Goal: Task Accomplishment & Management: Use online tool/utility

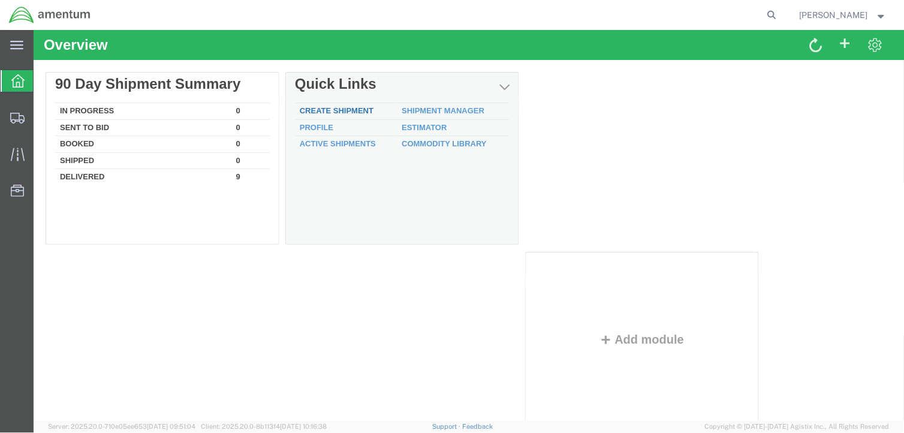
click at [337, 112] on link "Create Shipment" at bounding box center [336, 109] width 74 height 9
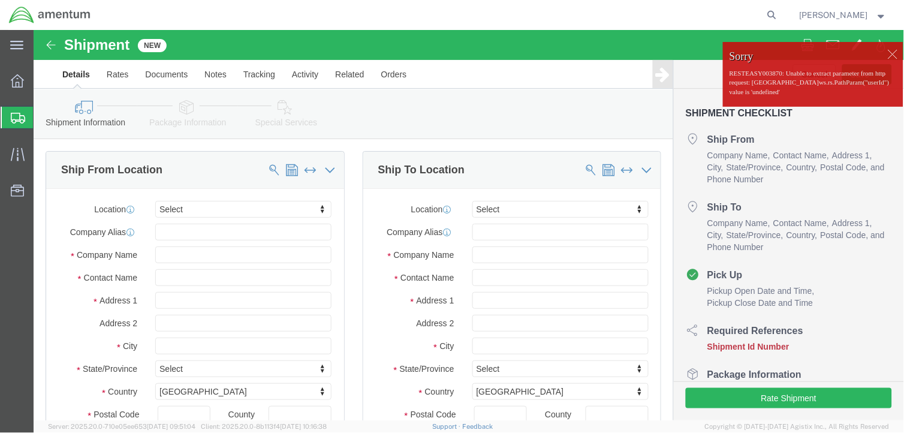
select select
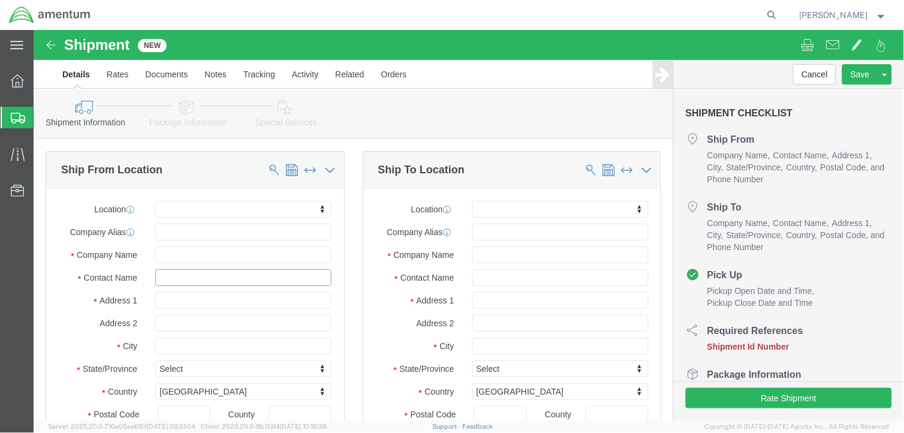
click input "text"
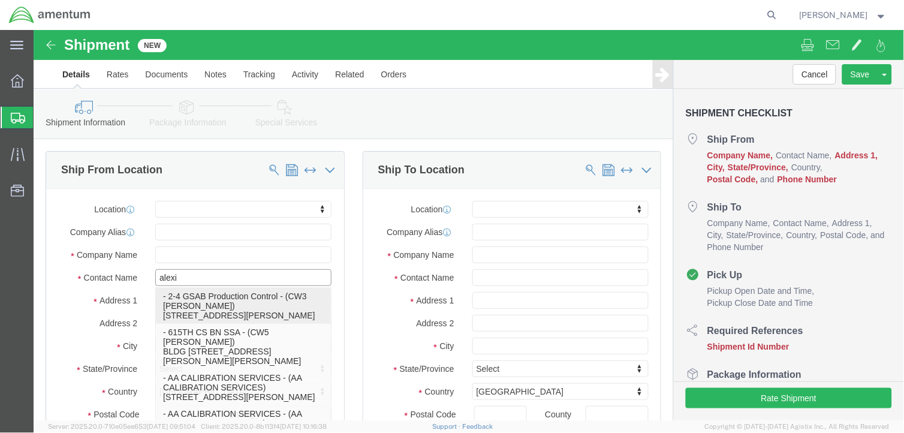
type input "[PERSON_NAME]"
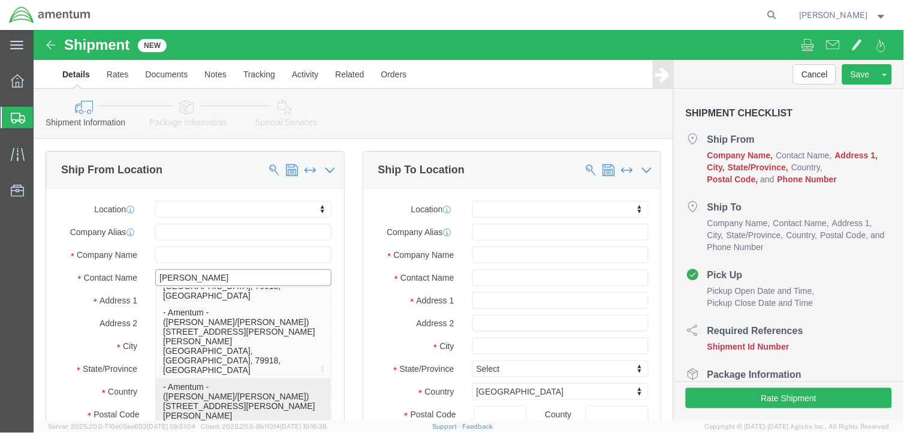
scroll to position [133, 0]
click p "- Amentum - ([PERSON_NAME]/[PERSON_NAME]) BLDG 11108 CSM [PERSON_NAME] St, Ft. …"
select select
type input "Amentum"
type input "[PERSON_NAME]/[PERSON_NAME]"
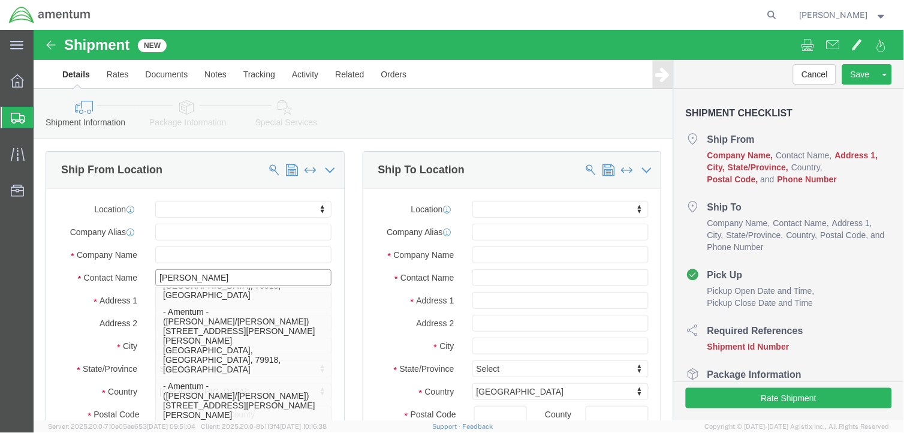
type input "BLDG [STREET_ADDRESS][PERSON_NAME]"
type input "Ft. Bliss"
type input "79918"
type input "[PHONE_NUMBER]"
type input "[EMAIL_ADDRESS][DOMAIN_NAME]"
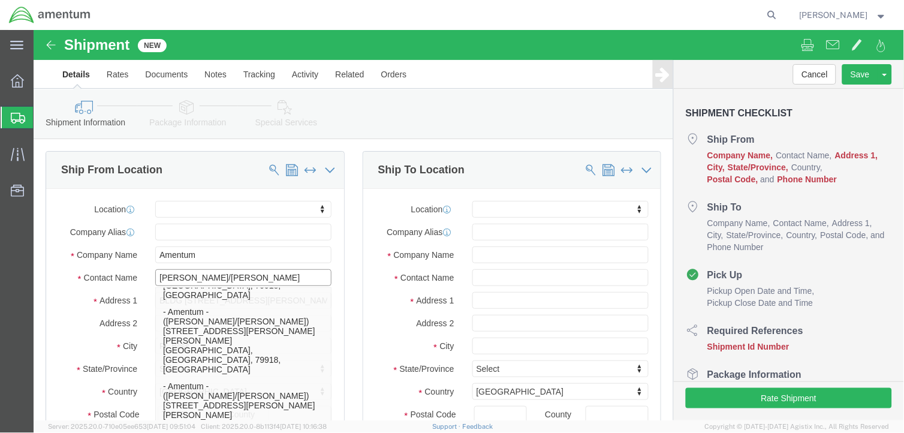
checkbox input "true"
select select "[GEOGRAPHIC_DATA]"
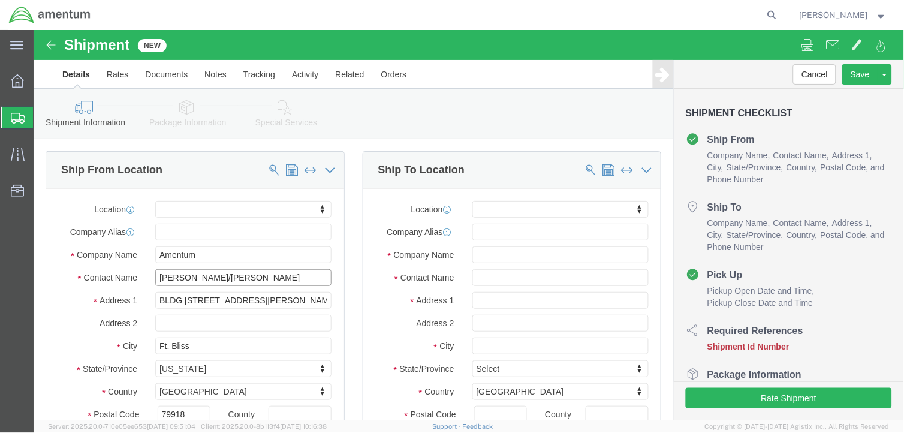
click input "[PERSON_NAME]/[PERSON_NAME]"
type input "[PERSON_NAME]"
click label "Address 2"
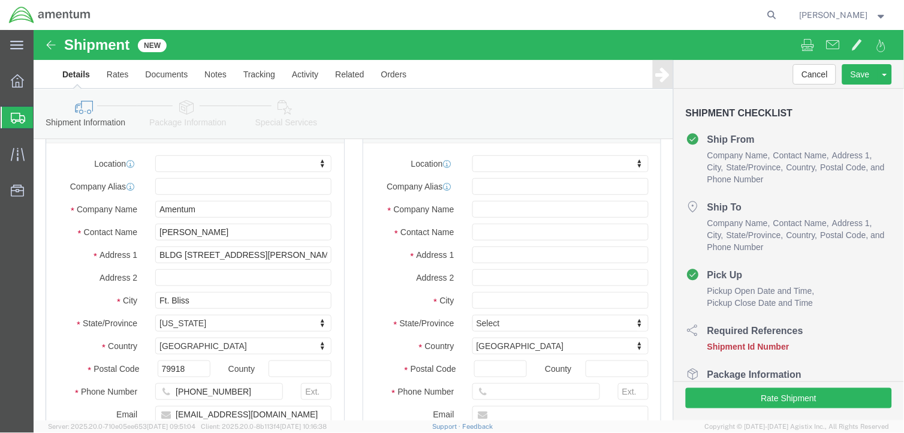
scroll to position [0, 0]
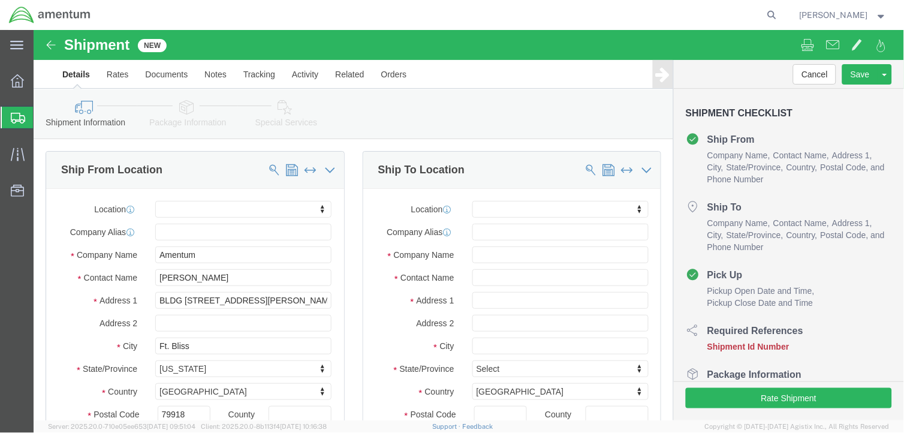
click div "Location My Profile Location [PHONE_NUMBER] [PHONE_NUMBER] [PHONE_NUMBER] [PHON…"
click input "text"
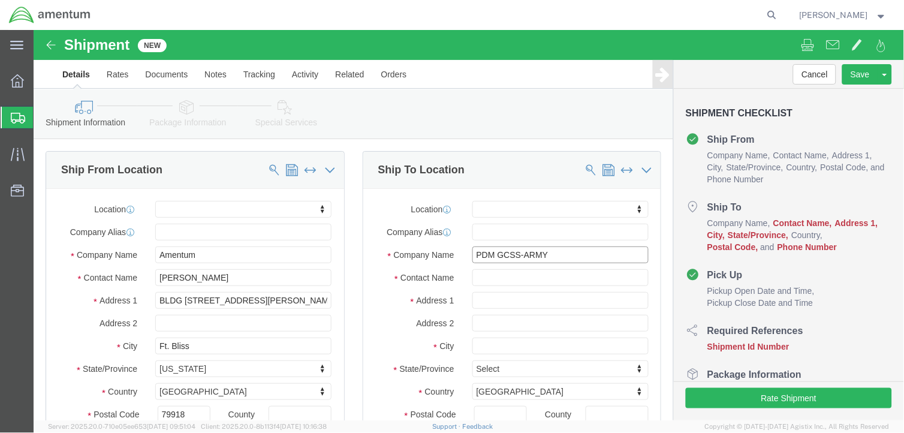
type input "PDM GCSS-ARMY"
type input "[PERSON_NAME]/[PERSON_NAME]"
type input "[PERSON_NAME][GEOGRAPHIC_DATA][PERSON_NAME], BUILDING 4229"
select select
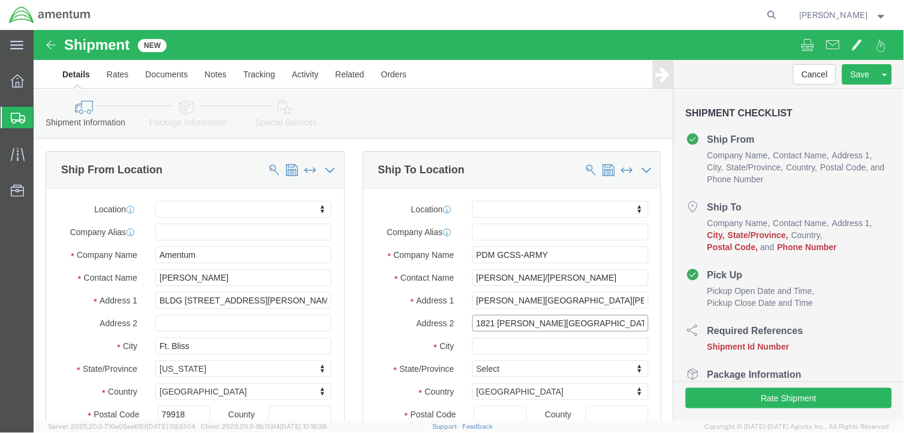
type input "1821 [PERSON_NAME][GEOGRAPHIC_DATA]"
type input "FORT [PERSON_NAME]"
select select
type input "V"
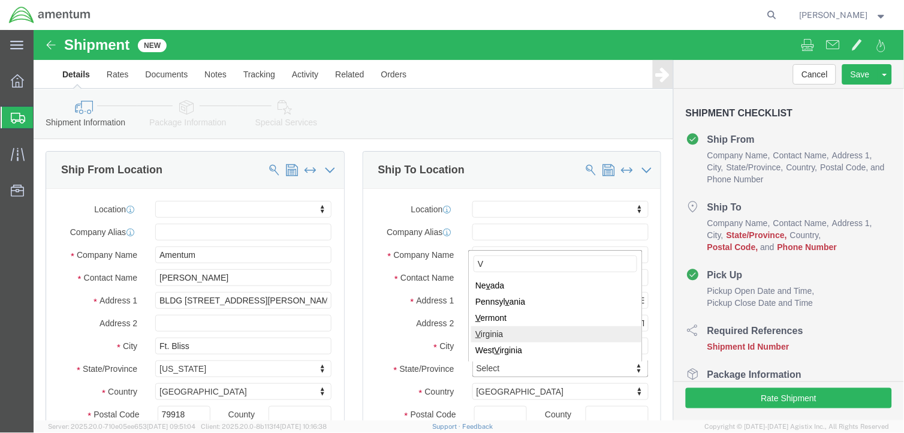
select select
select select "VA"
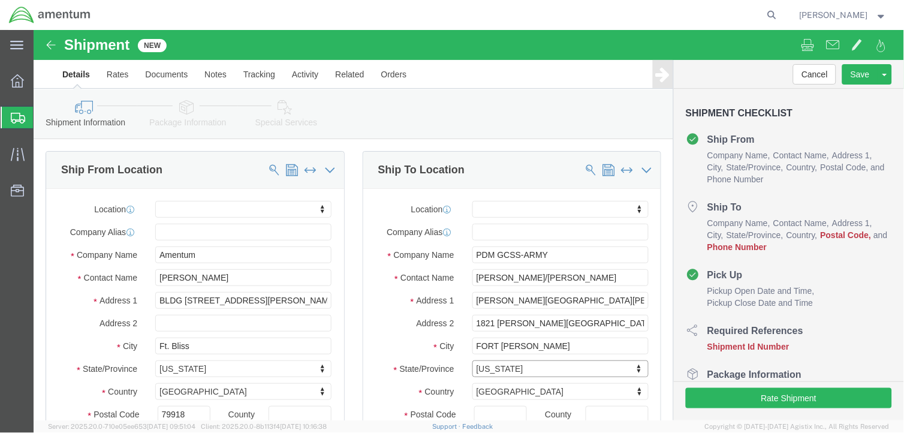
scroll to position [133, 0]
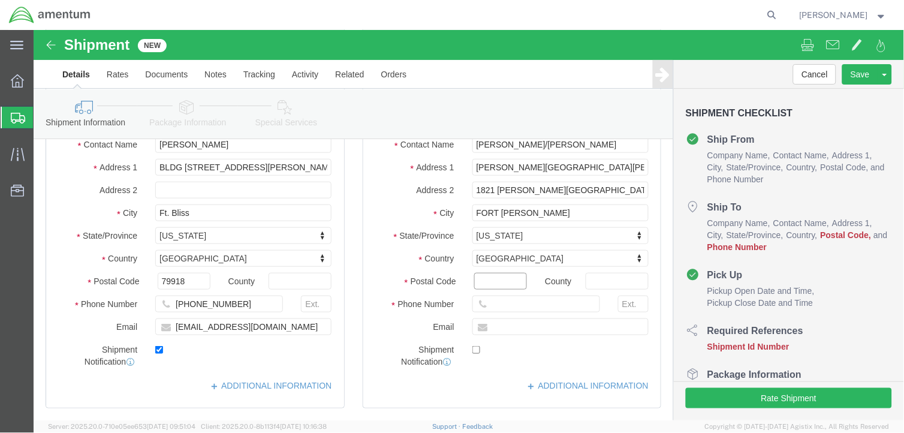
click input "Postal Code"
type input "23801"
click input "text"
select select
type input "[PHONE_NUMBER]"
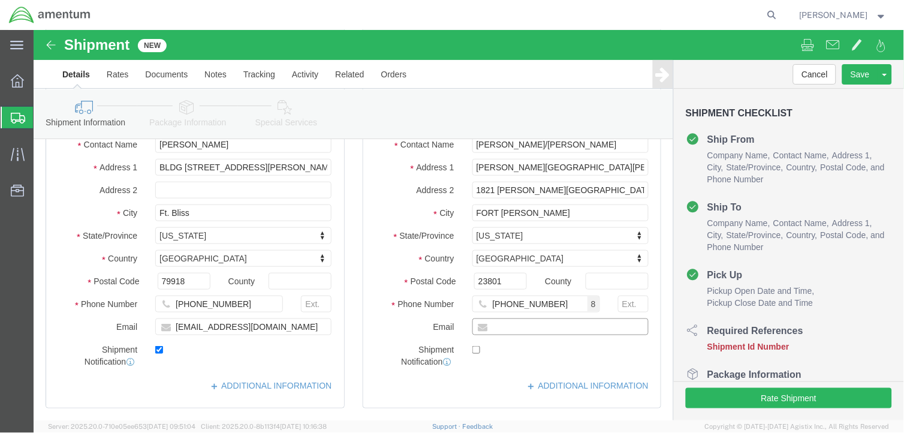
click input "text"
type input "C"
type input "c"
type input "[PERSON_NAME][EMAIL_ADDRESS][DOMAIN_NAME]"
checkbox input "true"
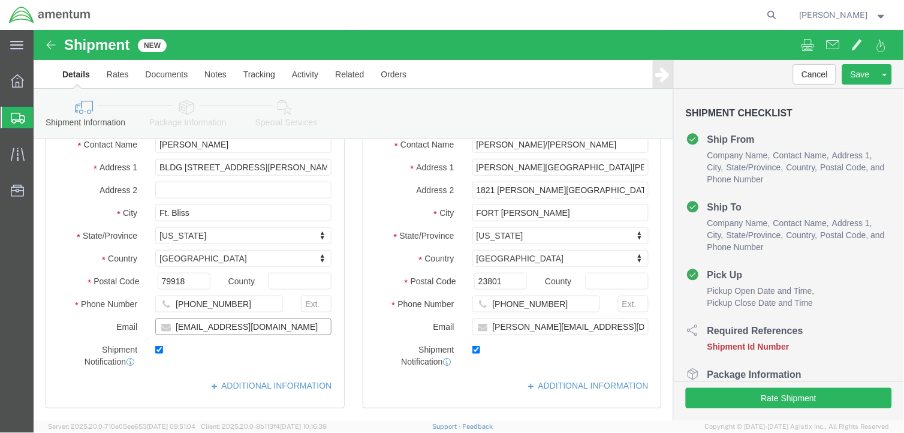
click input "[EMAIL_ADDRESS][DOMAIN_NAME]"
type input "[PERSON_NAME][EMAIL_ADDRESS][DOMAIN_NAME]"
click input "Ft. Bliss"
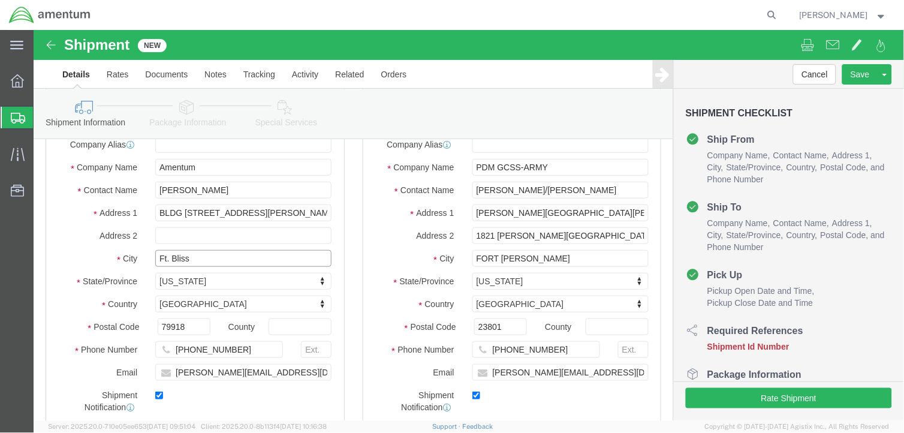
scroll to position [67, 0]
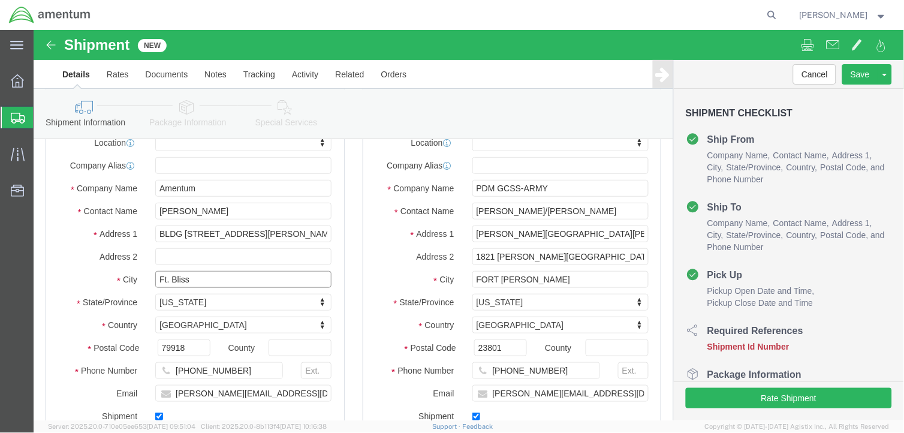
drag, startPoint x: 177, startPoint y: 253, endPoint x: 114, endPoint y: 258, distance: 63.7
click div "Ft. Bliss"
type input "f"
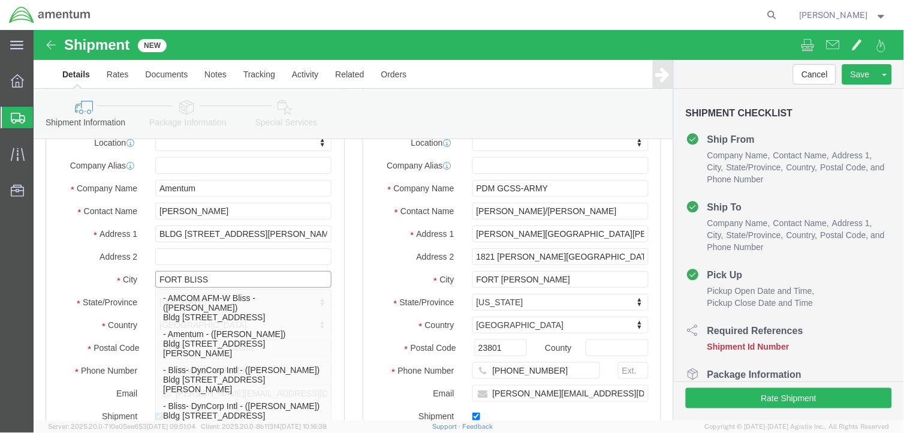
type input "FORT BLISS"
click label "City"
select select
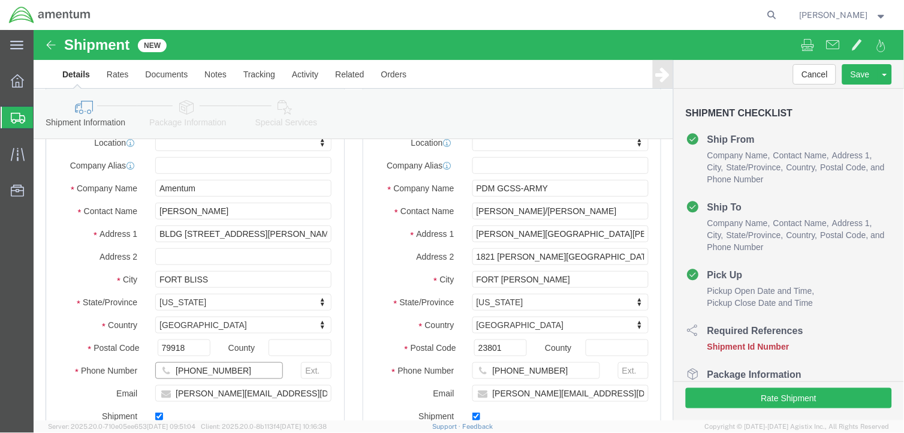
click input "[PHONE_NUMBER]"
type input "[PHONE_NUMBER]"
click div "Postal Code 79918"
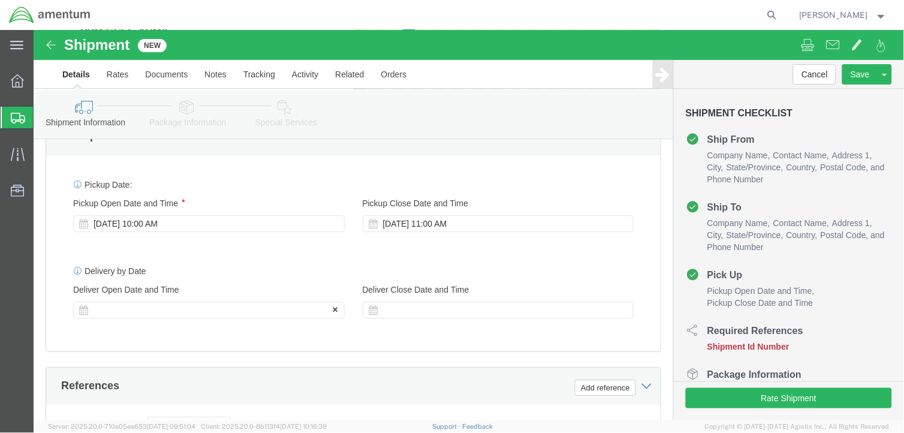
scroll to position [732, 0]
click div
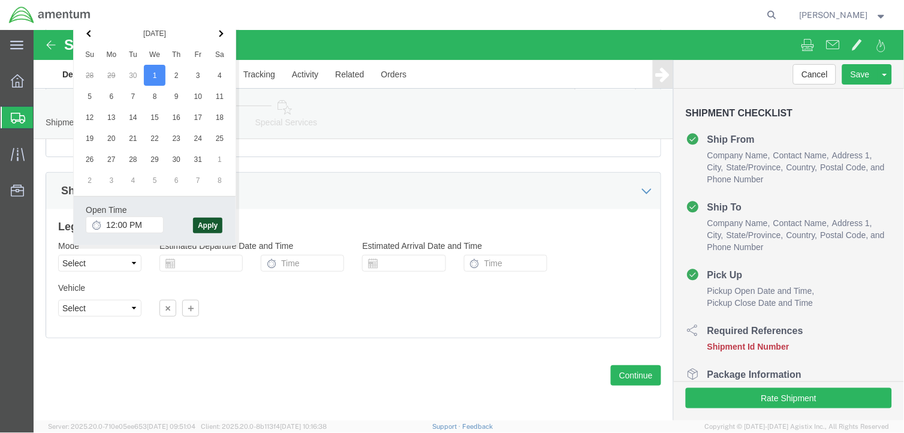
click button "Apply"
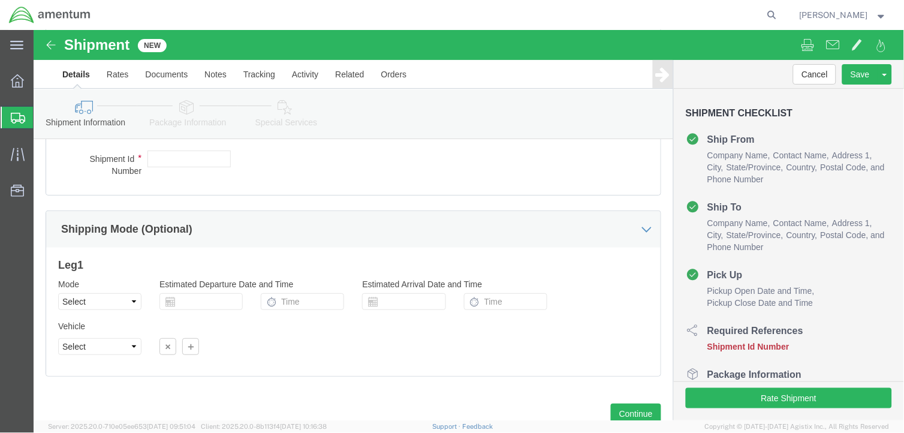
scroll to position [971, 0]
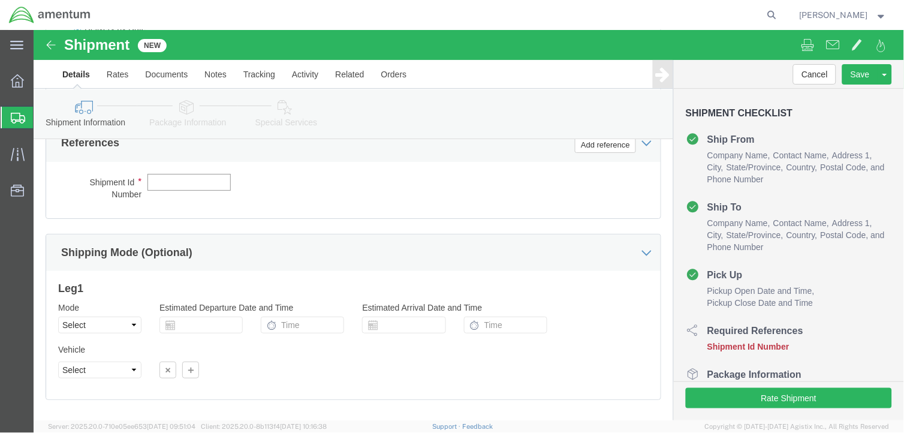
click input "text"
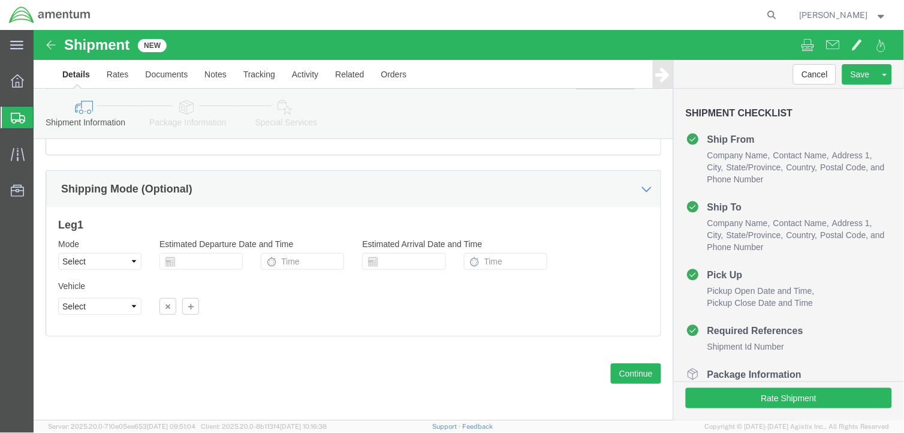
scroll to position [1038, 0]
type input "2521BB"
click button "Continue"
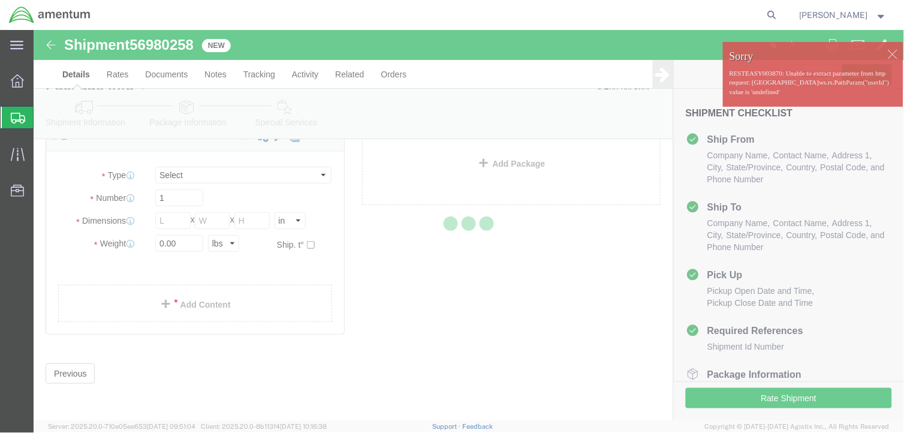
scroll to position [16, 0]
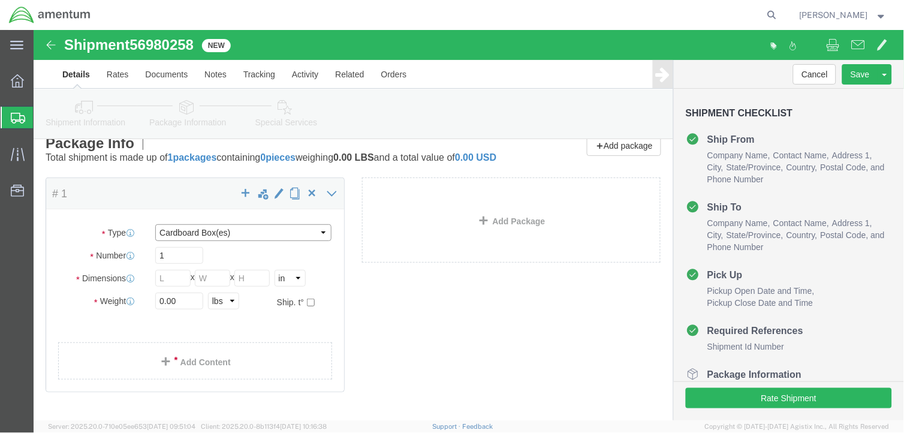
click select "Select BCK Boxes Bale(s) Basket(s) Bolt(s) Bottle(s) Buckets Bulk Bundle(s) Can…"
select select "ENV"
click select "Select BCK Boxes Bale(s) Basket(s) Bolt(s) Bottle(s) Buckets Bulk Bundle(s) Can…"
type input "9.50"
type input "12.50"
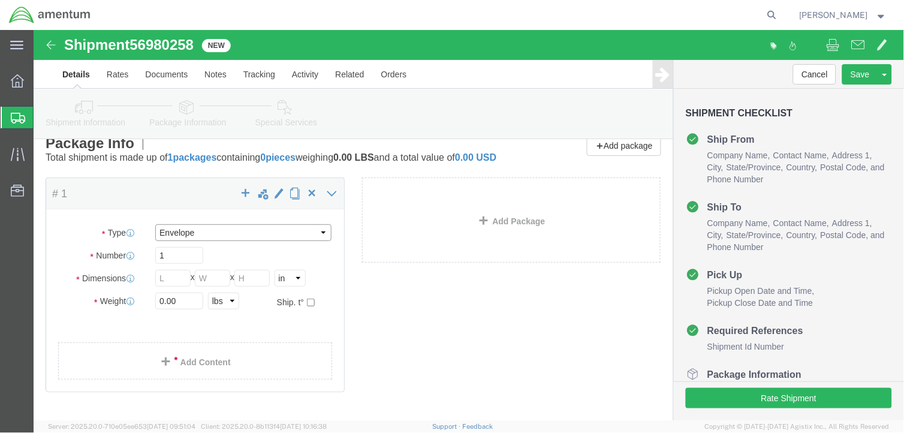
type input "0.25"
type input "1"
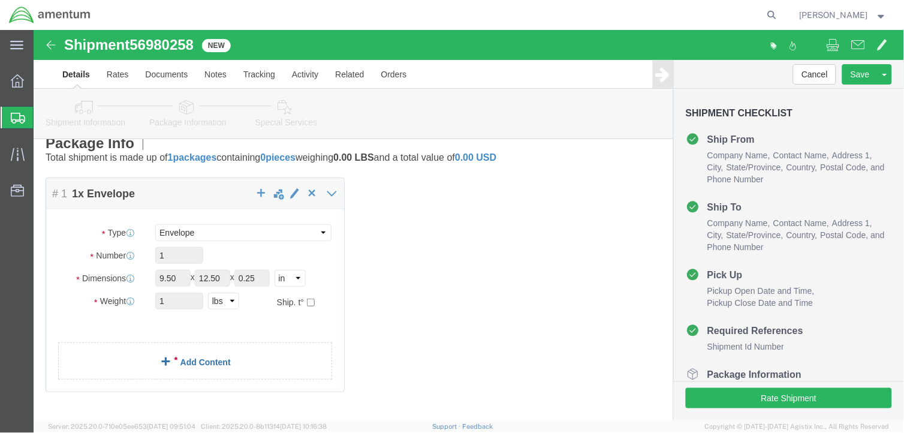
click link "Add Content"
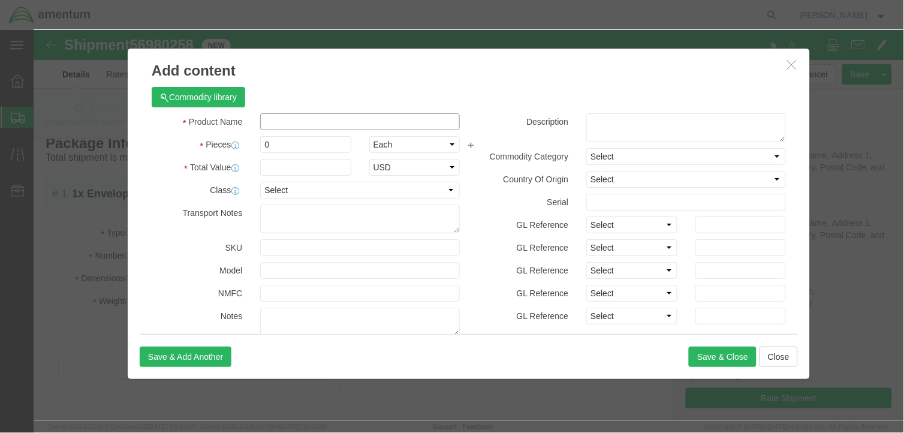
click input "text"
type input "THUMB DRIVE"
drag, startPoint x: 240, startPoint y: 113, endPoint x: 220, endPoint y: 112, distance: 19.8
click div "0"
type input "1"
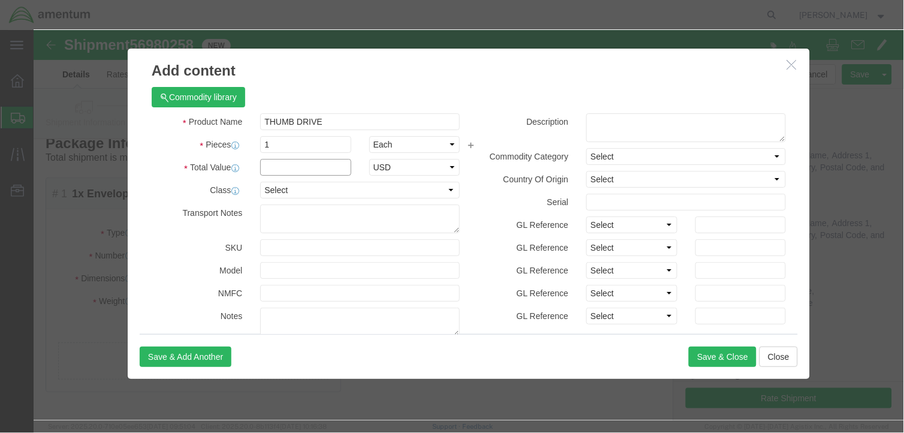
click input "text"
type input "10.00"
click button "Save & Close"
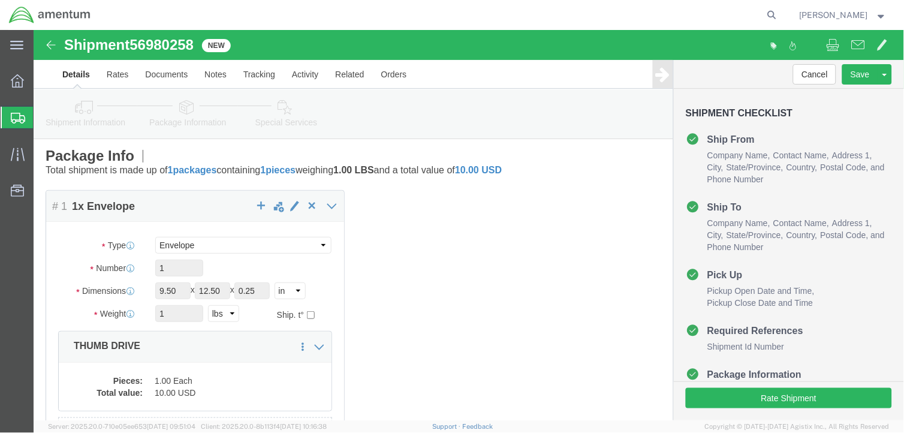
scroll to position [0, 0]
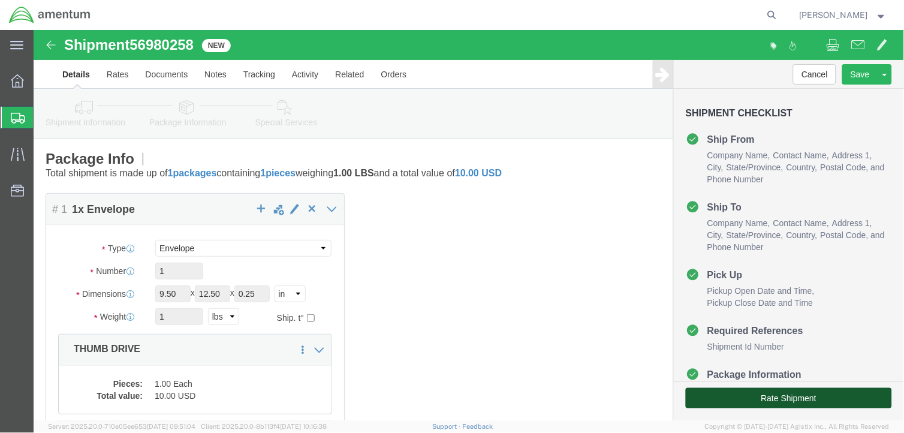
click button "Rate Shipment"
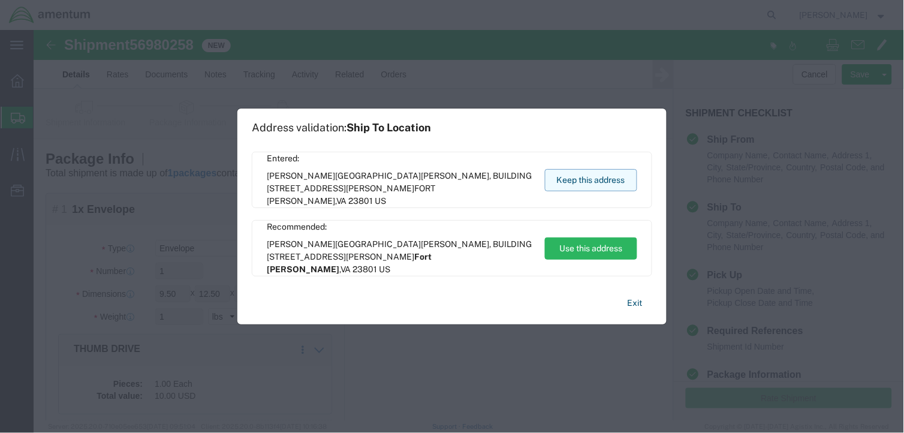
click at [595, 178] on button "Keep this address" at bounding box center [591, 180] width 92 height 22
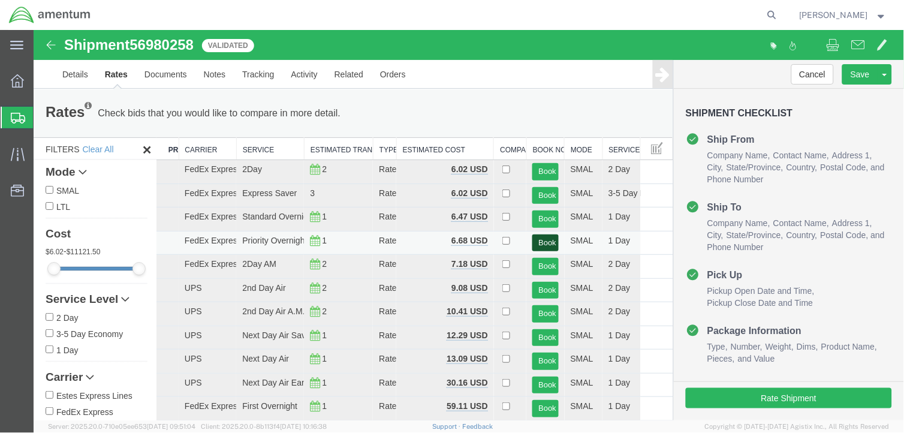
click at [535, 237] on button "Book" at bounding box center [545, 242] width 26 height 17
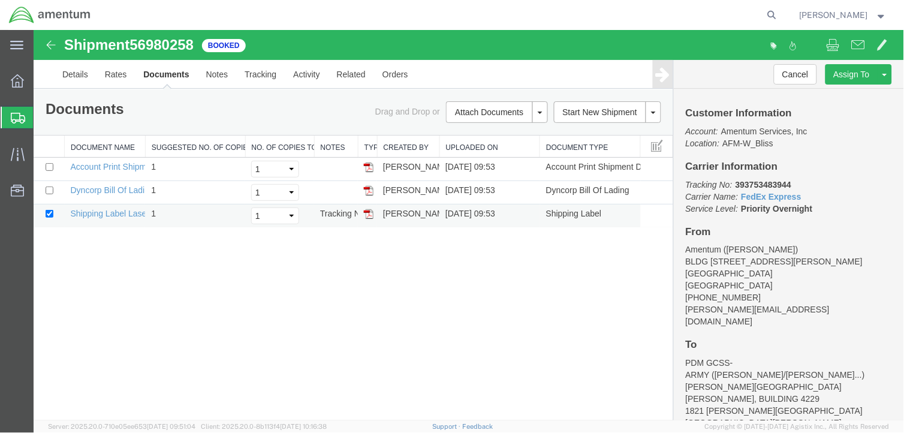
click at [367, 213] on img at bounding box center [368, 214] width 10 height 10
